Goal: Information Seeking & Learning: Learn about a topic

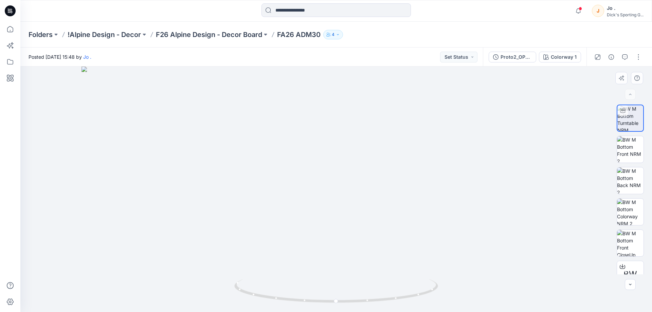
click at [107, 195] on img at bounding box center [336, 190] width 509 height 246
drag, startPoint x: 389, startPoint y: 240, endPoint x: 260, endPoint y: 253, distance: 129.1
click at [260, 253] on img at bounding box center [336, 188] width 509 height 248
drag, startPoint x: 336, startPoint y: 300, endPoint x: 133, endPoint y: 285, distance: 203.4
click at [133, 285] on div at bounding box center [336, 190] width 632 height 246
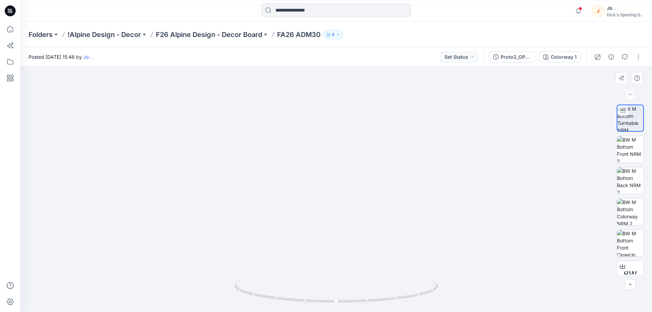
drag, startPoint x: 361, startPoint y: 194, endPoint x: 375, endPoint y: 150, distance: 46.2
click at [375, 150] on img at bounding box center [350, 168] width 662 height 287
click at [625, 151] on img at bounding box center [630, 149] width 26 height 26
drag, startPoint x: 359, startPoint y: 151, endPoint x: 361, endPoint y: 197, distance: 46.2
click at [357, 246] on img at bounding box center [336, 190] width 342 height 246
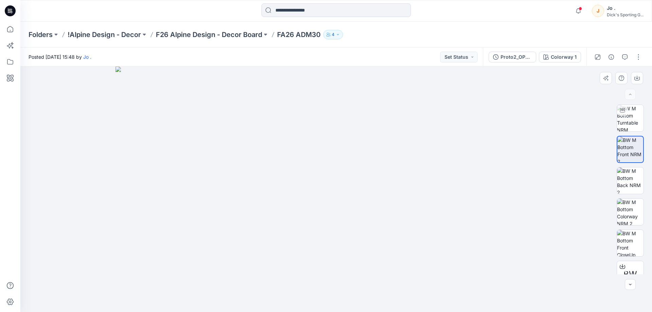
drag, startPoint x: 387, startPoint y: 101, endPoint x: 346, endPoint y: 191, distance: 99.6
click at [346, 193] on img at bounding box center [336, 190] width 442 height 246
drag, startPoint x: 358, startPoint y: 132, endPoint x: 290, endPoint y: 180, distance: 83.2
click at [290, 180] on img at bounding box center [336, 190] width 442 height 246
click at [628, 236] on img at bounding box center [630, 243] width 26 height 26
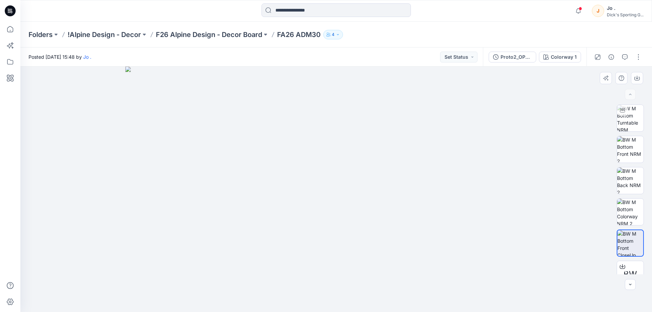
drag, startPoint x: 385, startPoint y: 110, endPoint x: 347, endPoint y: 233, distance: 129.0
click at [347, 233] on img at bounding box center [335, 190] width 421 height 246
drag, startPoint x: 397, startPoint y: 177, endPoint x: 393, endPoint y: 197, distance: 21.1
click at [393, 197] on img at bounding box center [336, 190] width 442 height 246
drag, startPoint x: 390, startPoint y: 253, endPoint x: 393, endPoint y: 140, distance: 113.2
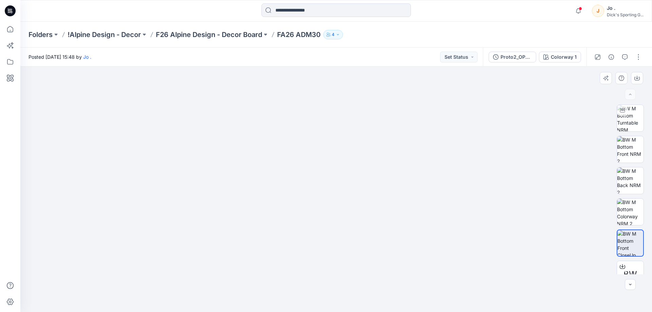
click at [393, 140] on img at bounding box center [336, 129] width 378 height 366
drag, startPoint x: 389, startPoint y: 135, endPoint x: 382, endPoint y: 260, distance: 124.9
click at [382, 260] on img at bounding box center [337, 120] width 426 height 383
drag, startPoint x: 387, startPoint y: 172, endPoint x: 377, endPoint y: 248, distance: 76.8
click at [377, 248] on img at bounding box center [337, 190] width 426 height 246
